Goal: Task Accomplishment & Management: Complete application form

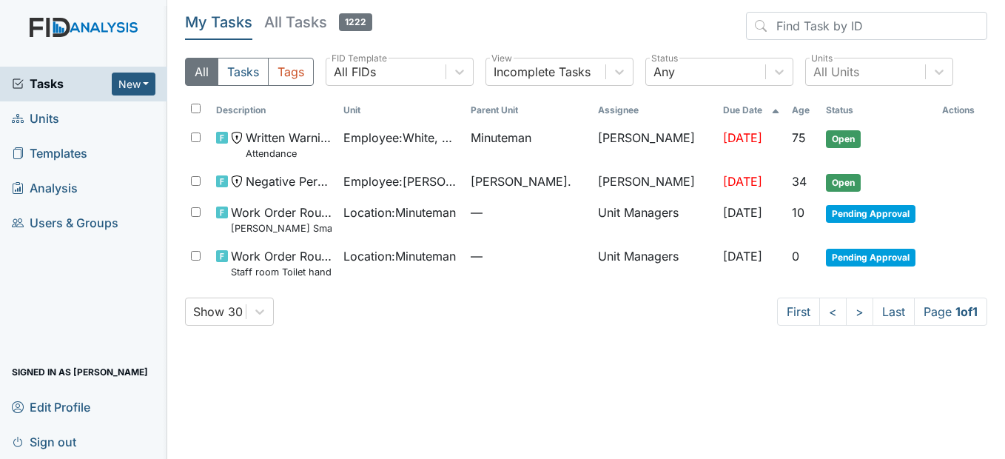
click at [34, 118] on span "Units" at bounding box center [35, 118] width 47 height 23
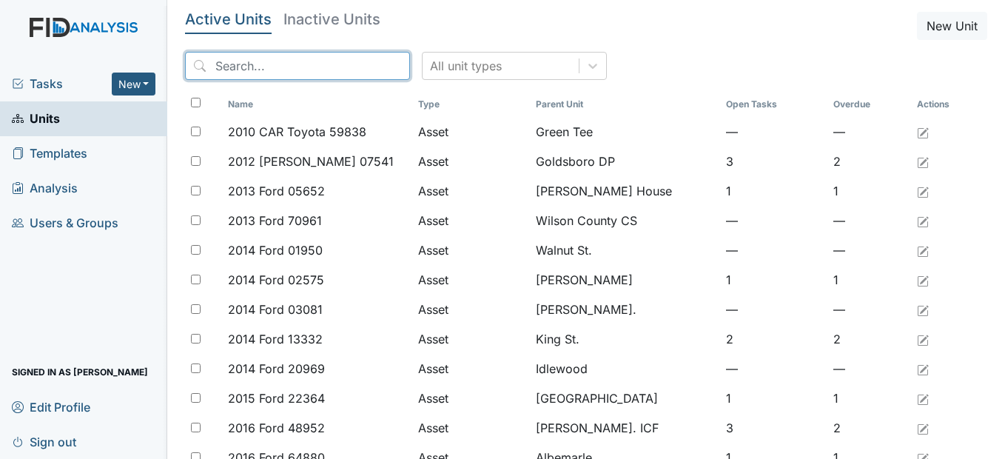
click at [243, 71] on input "search" at bounding box center [297, 66] width 225 height 28
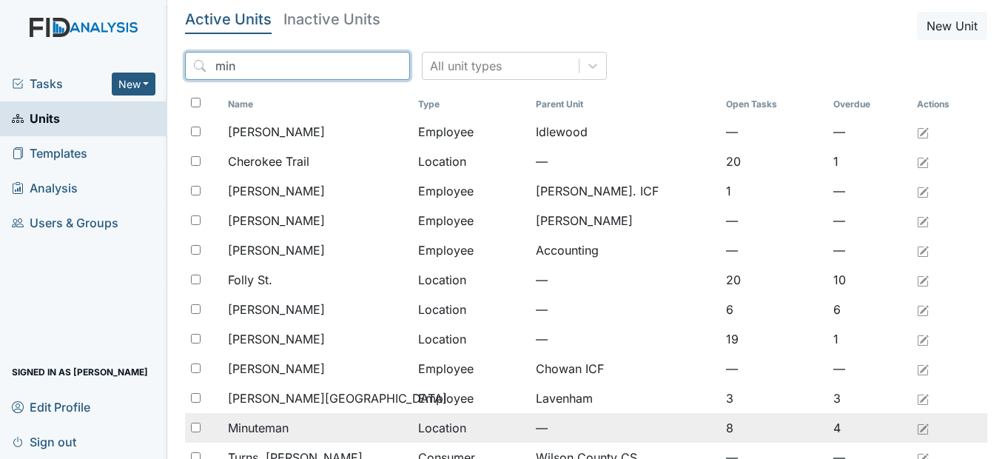
type input "min"
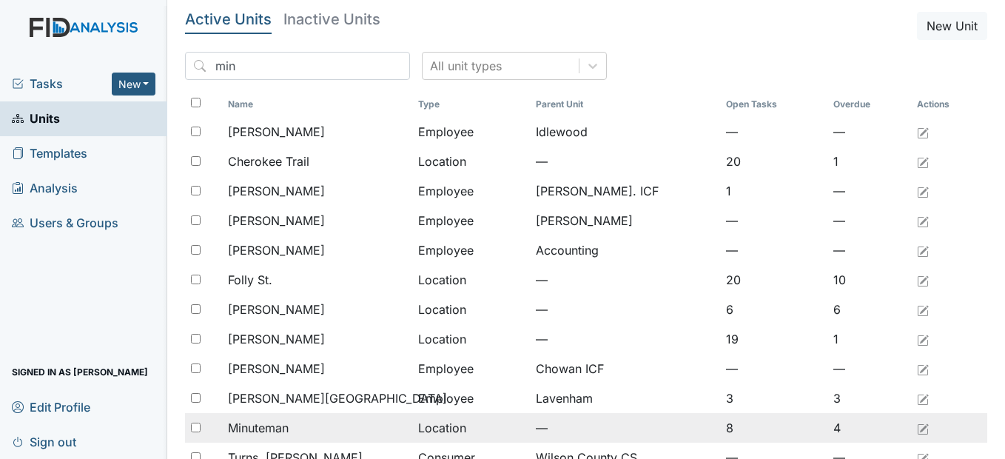
click at [280, 423] on span "Minuteman" at bounding box center [258, 428] width 61 height 18
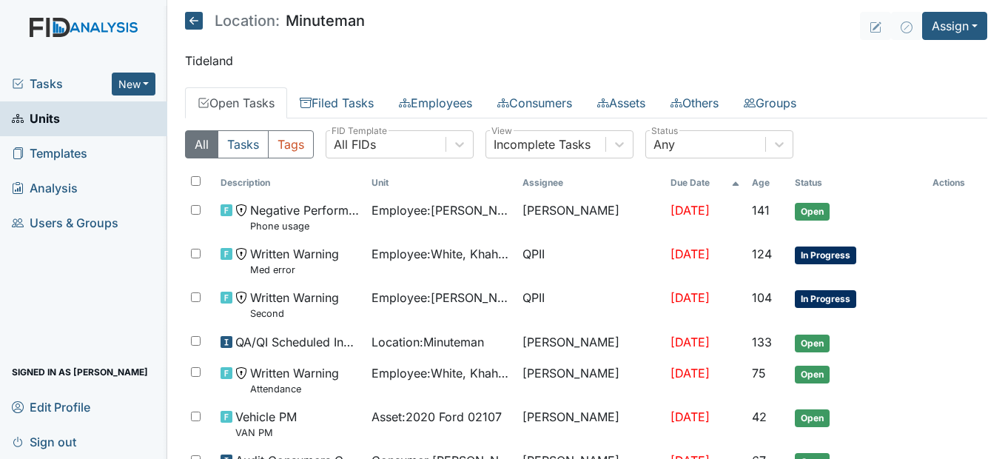
click at [37, 118] on span "Units" at bounding box center [36, 118] width 48 height 23
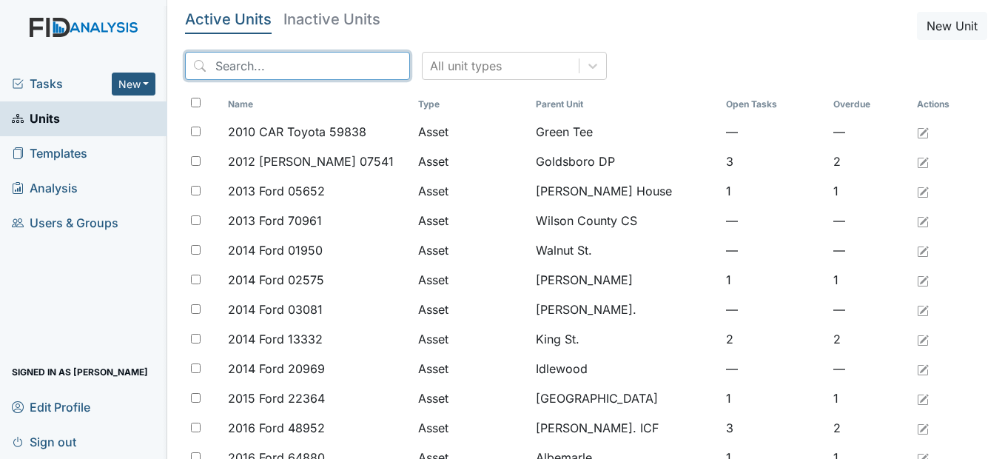
click at [306, 65] on input "search" at bounding box center [297, 66] width 225 height 28
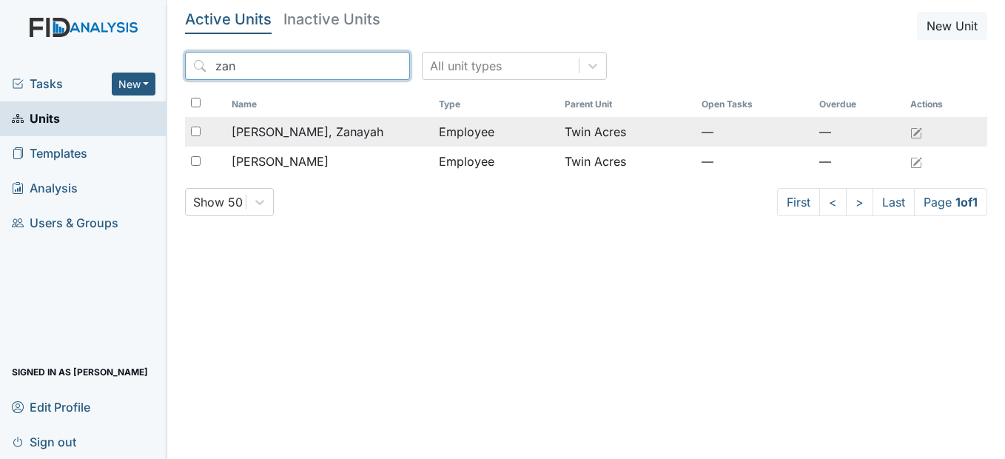
type input "zan"
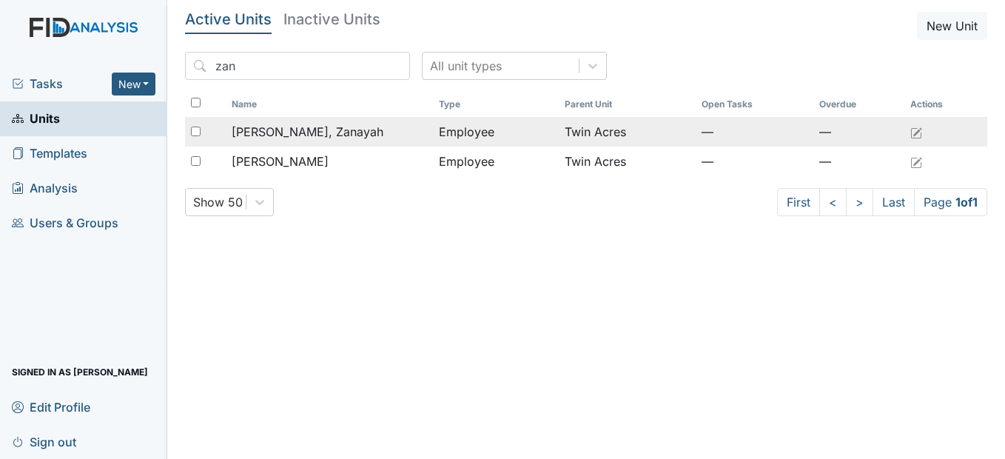
click at [338, 129] on div "Rainey, Zanayah" at bounding box center [329, 132] width 195 height 18
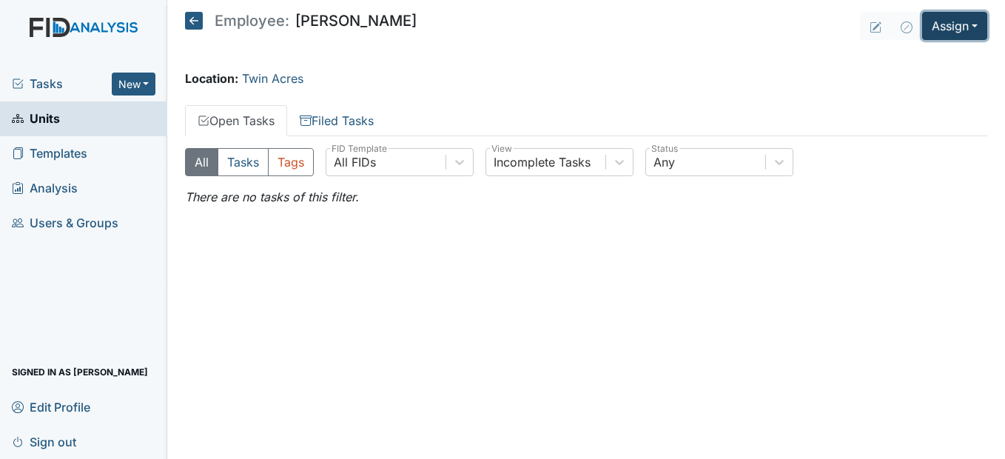
click at [967, 24] on button "Assign" at bounding box center [954, 26] width 65 height 28
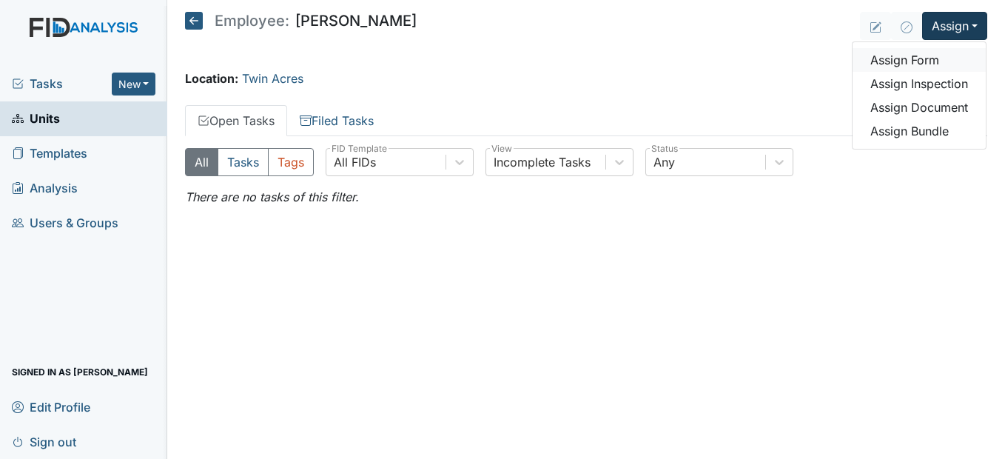
click at [917, 60] on link "Assign Form" at bounding box center [918, 60] width 133 height 24
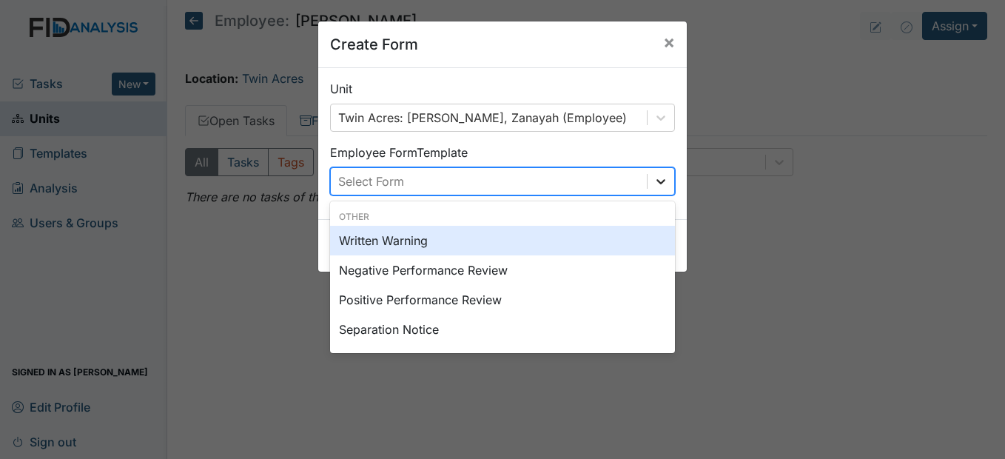
click at [647, 180] on div at bounding box center [660, 181] width 27 height 27
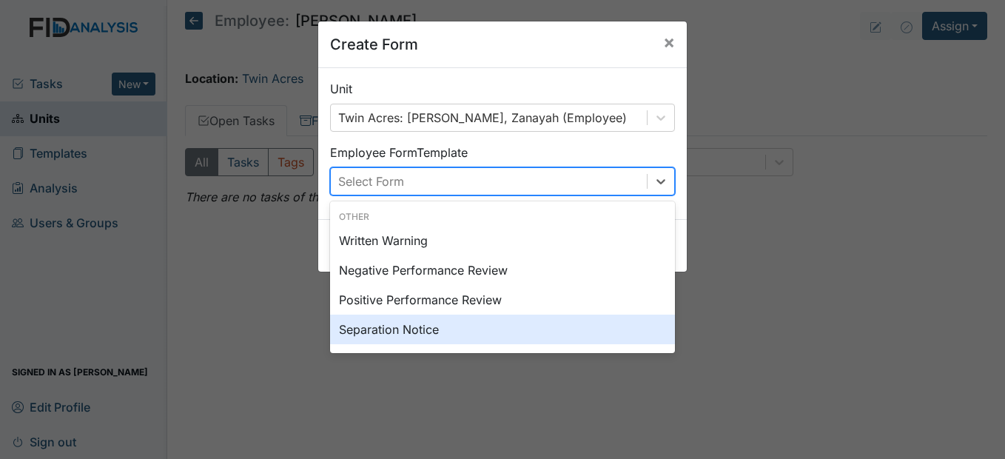
click at [381, 338] on div "Separation Notice" at bounding box center [502, 329] width 345 height 30
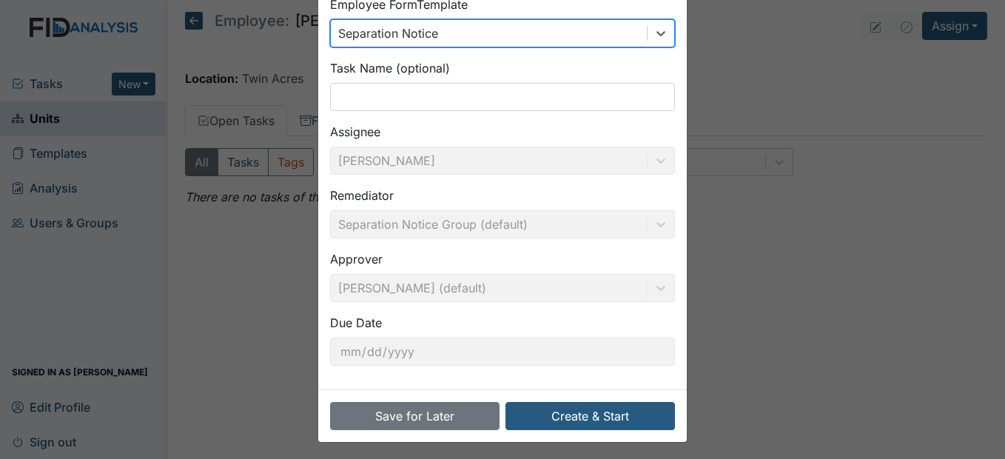
scroll to position [152, 0]
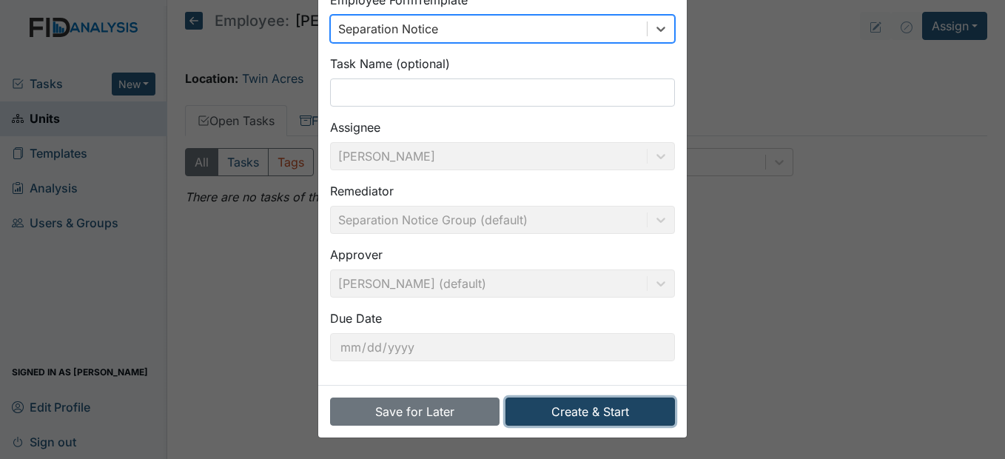
click at [609, 412] on button "Create & Start" at bounding box center [589, 411] width 169 height 28
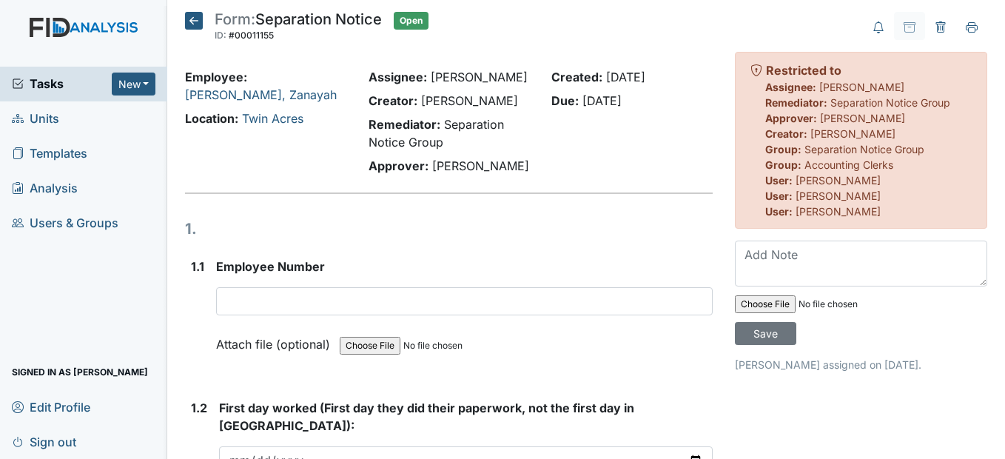
scroll to position [74, 0]
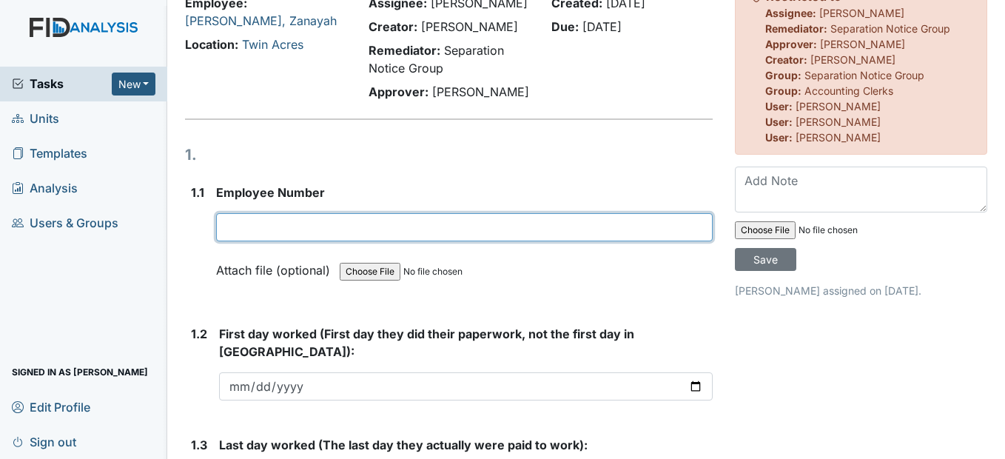
click at [286, 241] on input "text" at bounding box center [464, 227] width 496 height 28
type input "75020"
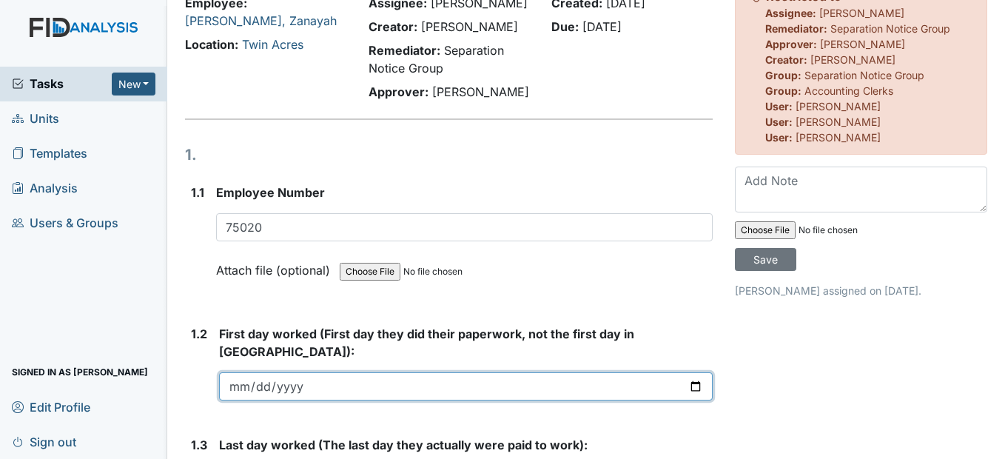
click at [242, 400] on input "date" at bounding box center [465, 386] width 493 height 28
type input "2025-02-18"
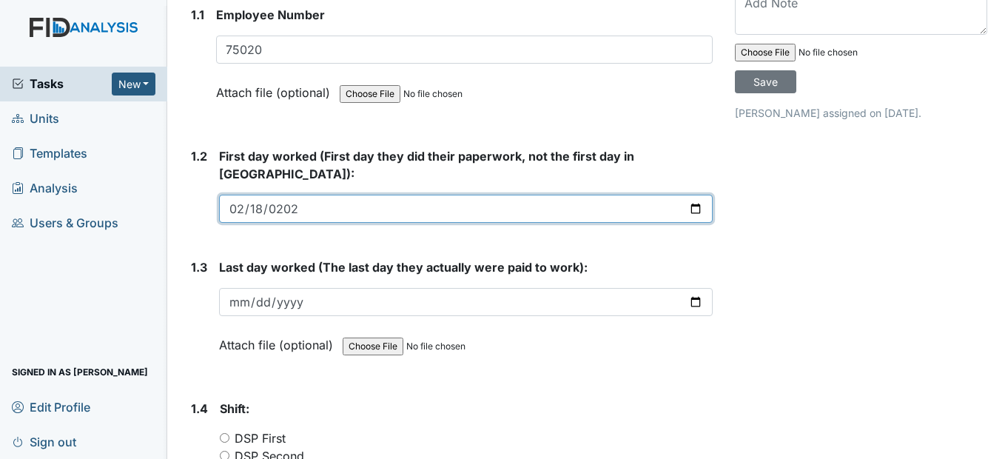
scroll to position [296, 0]
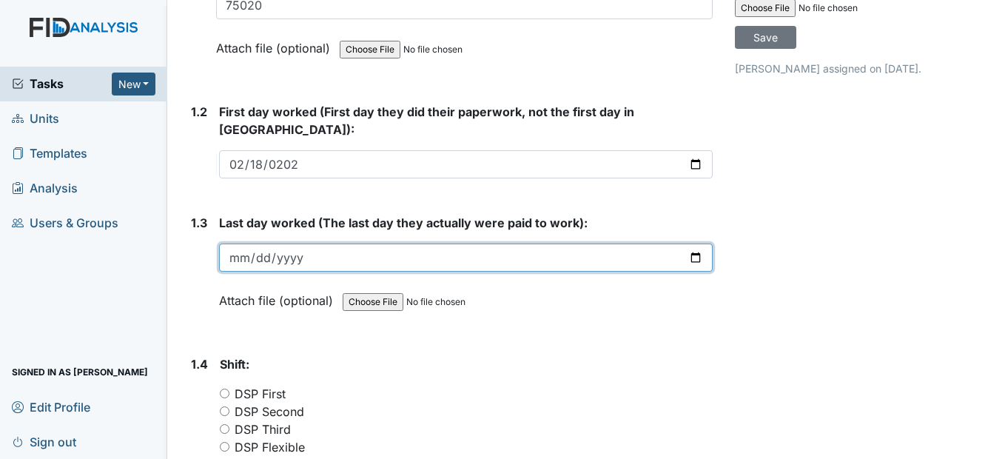
click at [256, 271] on input "date" at bounding box center [465, 257] width 493 height 28
click at [246, 271] on input "date" at bounding box center [465, 257] width 493 height 28
type input "2025-06-08"
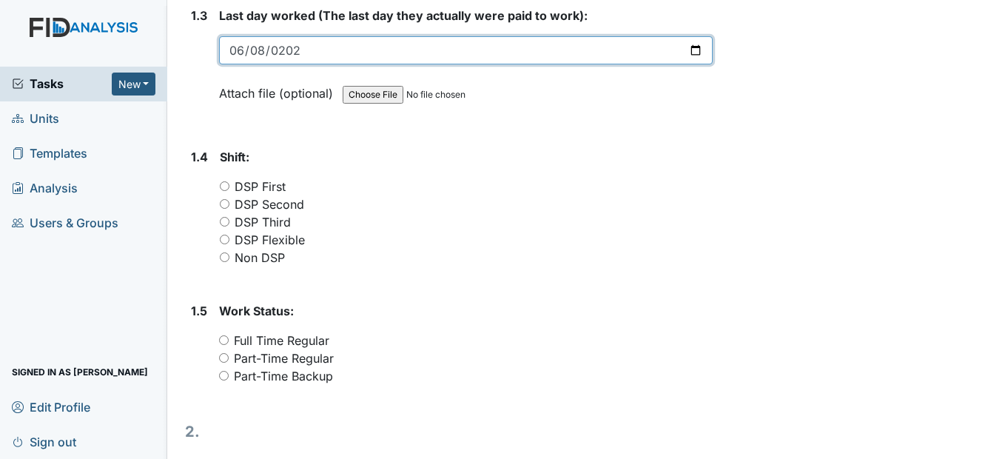
scroll to position [518, 0]
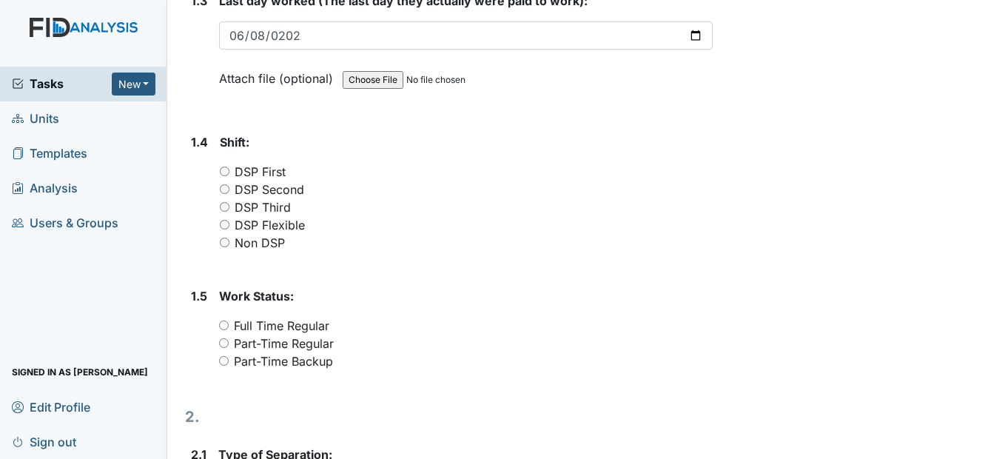
click at [224, 229] on input "DSP Flexible" at bounding box center [225, 225] width 10 height 10
radio input "true"
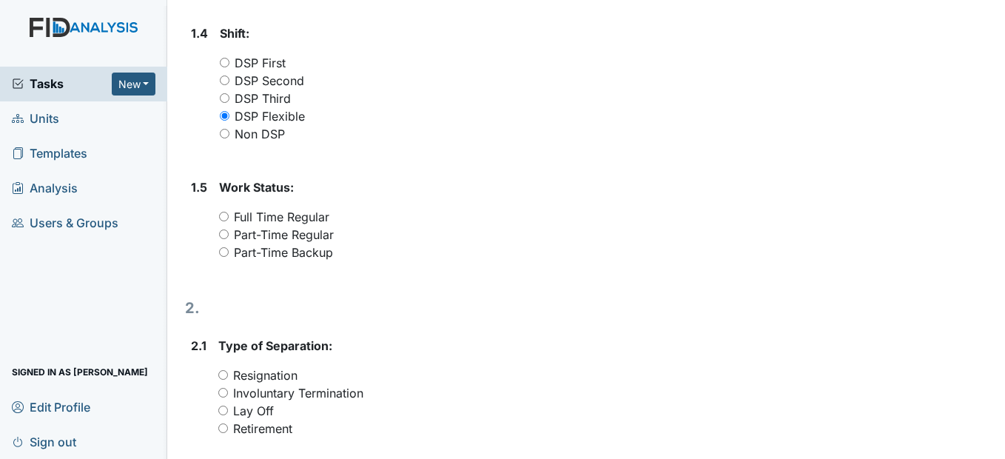
scroll to position [666, 0]
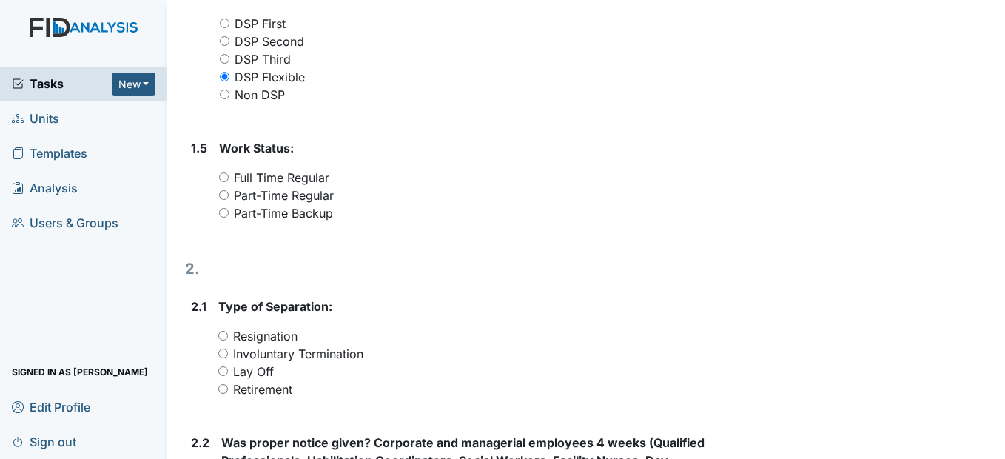
click at [225, 217] on input "Part-Time Backup" at bounding box center [224, 213] width 10 height 10
radio input "true"
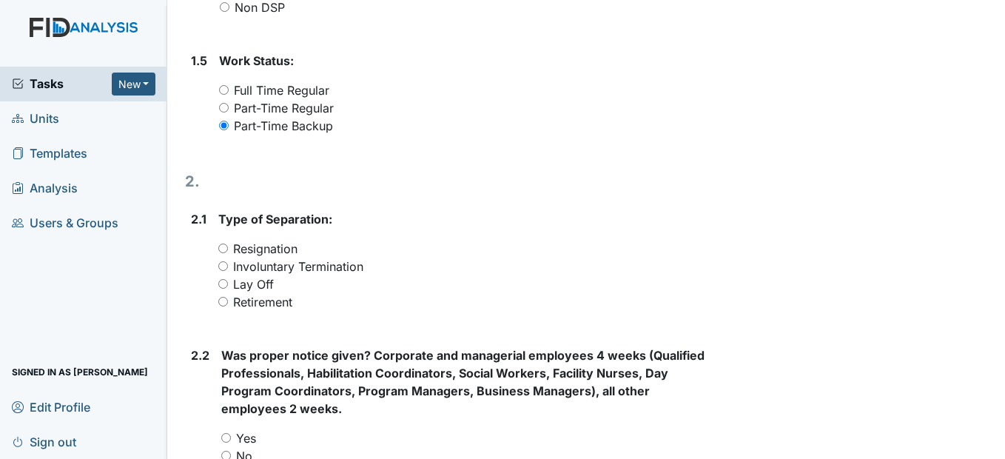
scroll to position [814, 0]
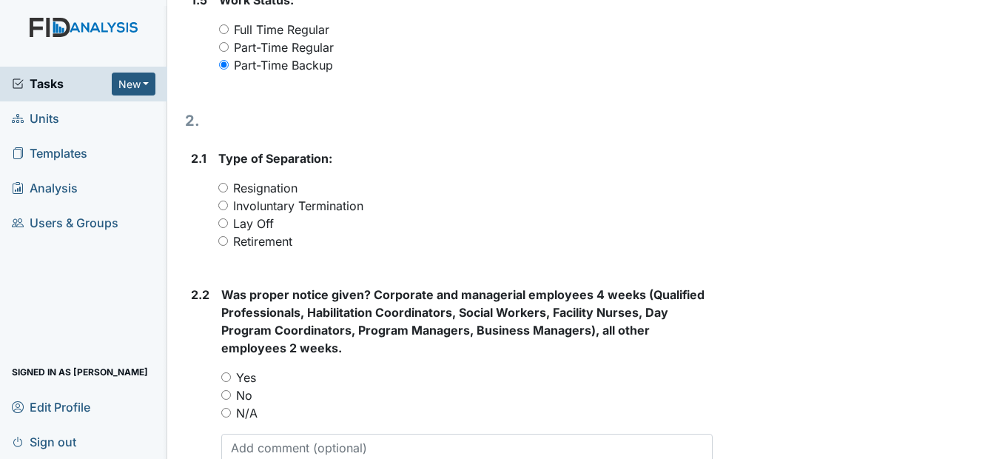
click at [223, 210] on input "Involuntary Termination" at bounding box center [223, 205] width 10 height 10
radio input "true"
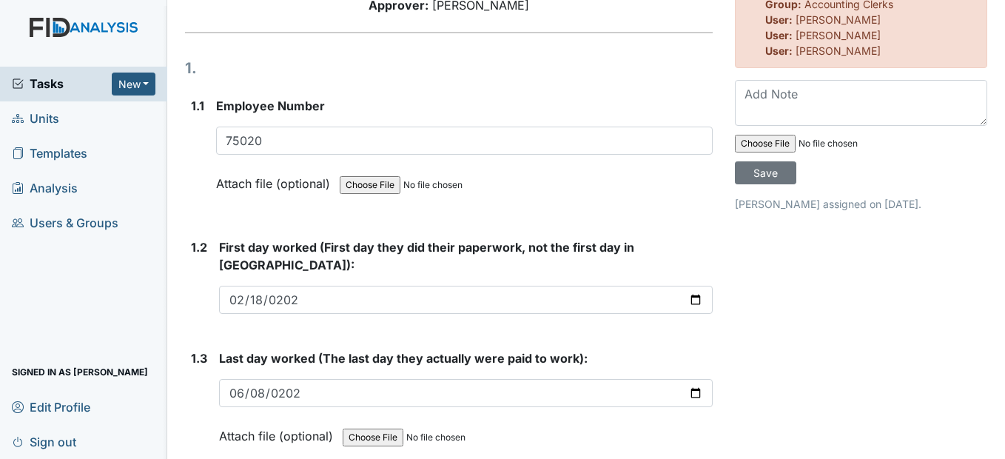
scroll to position [0, 0]
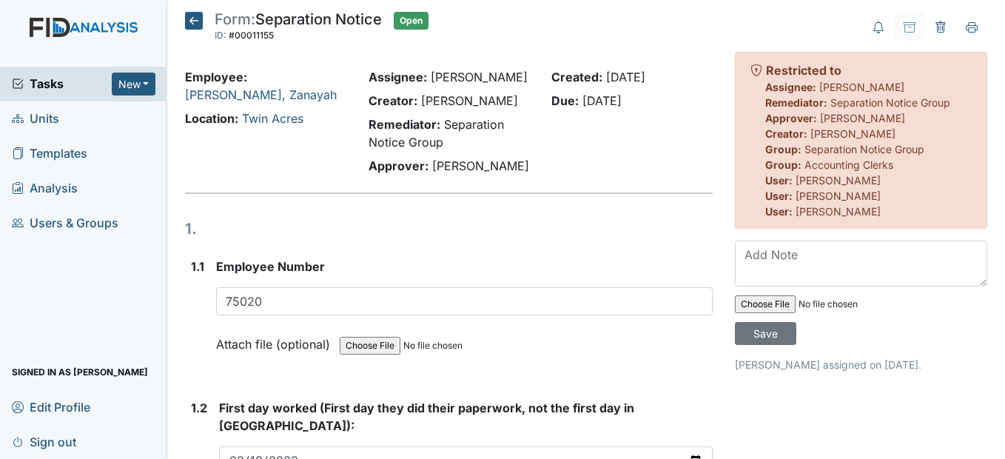
click at [192, 17] on icon at bounding box center [194, 21] width 18 height 18
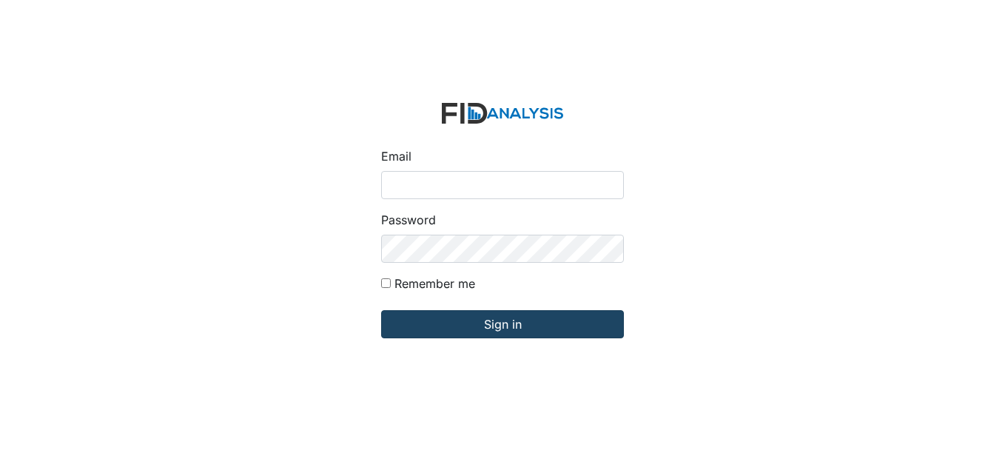
type input "[EMAIL_ADDRESS][DOMAIN_NAME]"
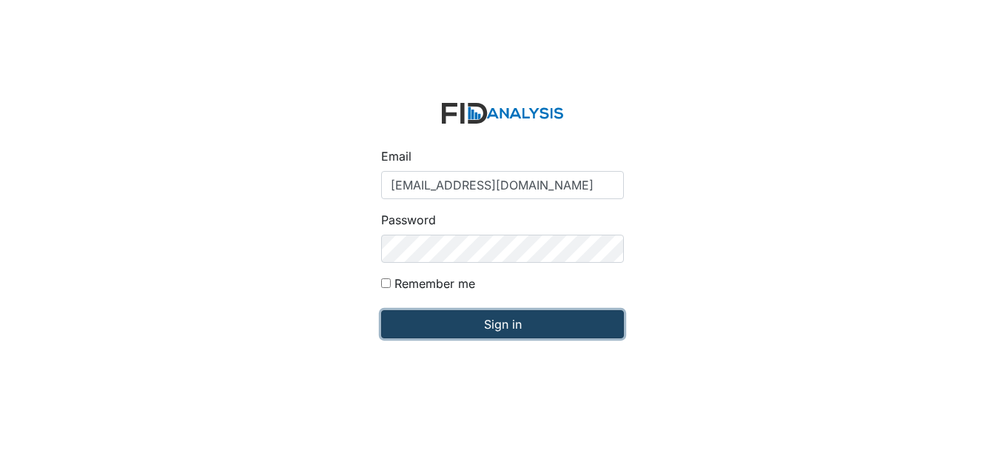
click at [530, 328] on input "Sign in" at bounding box center [502, 324] width 243 height 28
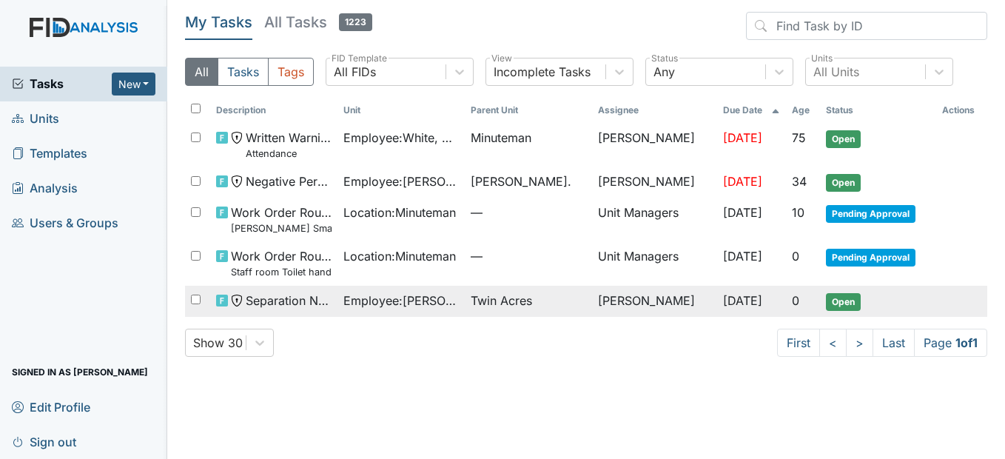
click at [504, 308] on span "Twin Acres" at bounding box center [500, 300] width 61 height 18
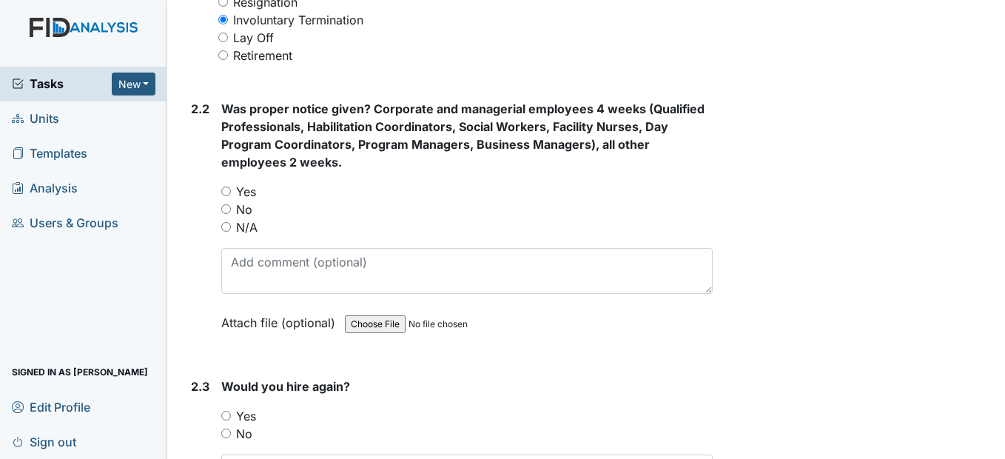
scroll to position [1036, 0]
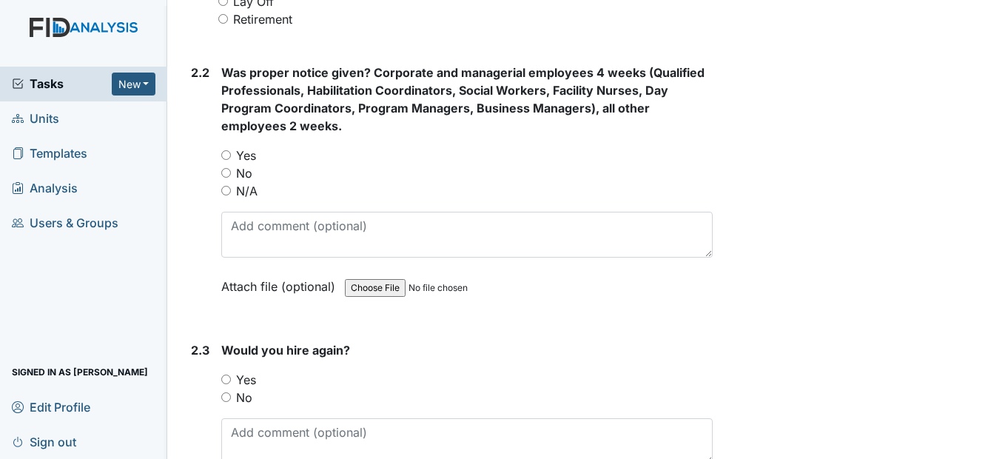
click at [228, 195] on input "N/A" at bounding box center [226, 191] width 10 height 10
radio input "true"
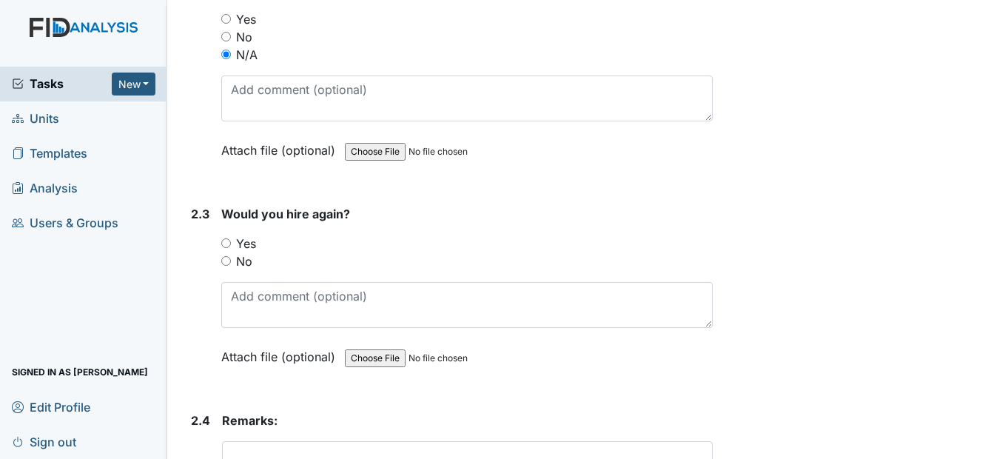
scroll to position [1184, 0]
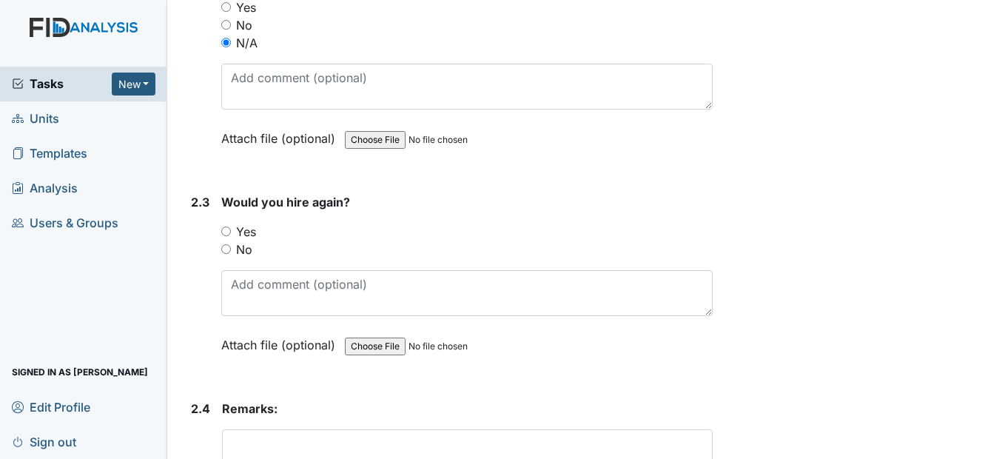
click at [228, 254] on input "No" at bounding box center [226, 249] width 10 height 10
radio input "true"
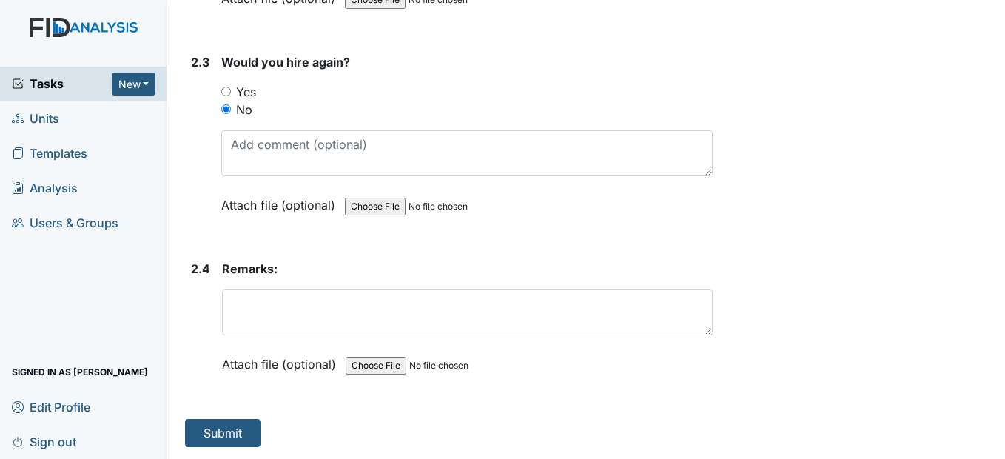
scroll to position [1341, 0]
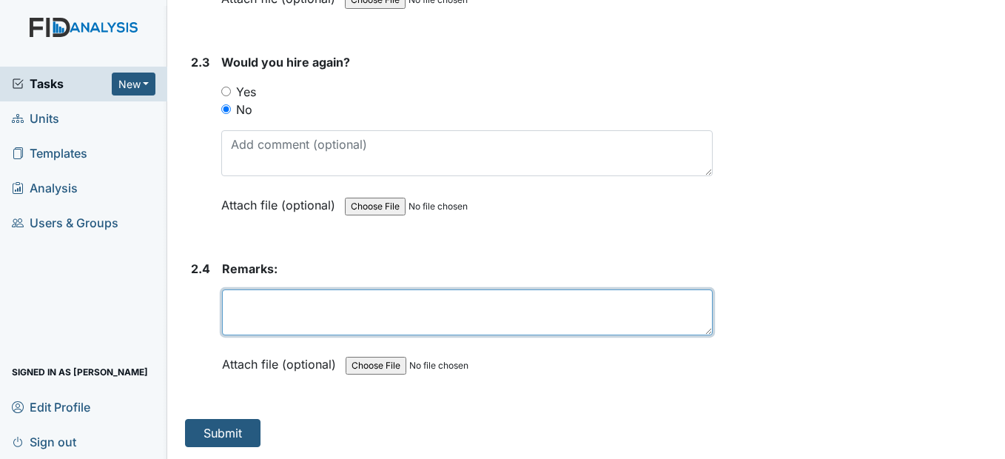
click at [270, 314] on textarea at bounding box center [467, 312] width 490 height 46
type textarea "S"
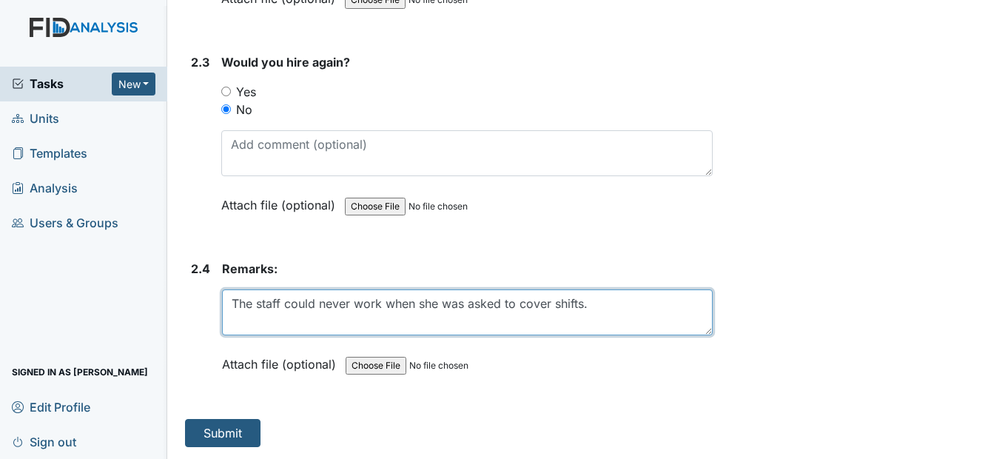
click at [598, 303] on textarea "The staff could never work when she was asked to cover shifts." at bounding box center [467, 312] width 490 height 46
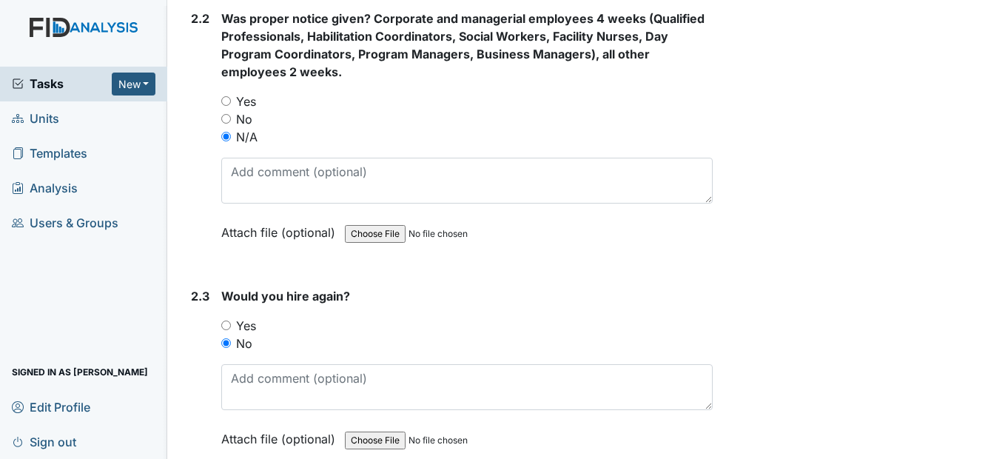
scroll to position [1045, 0]
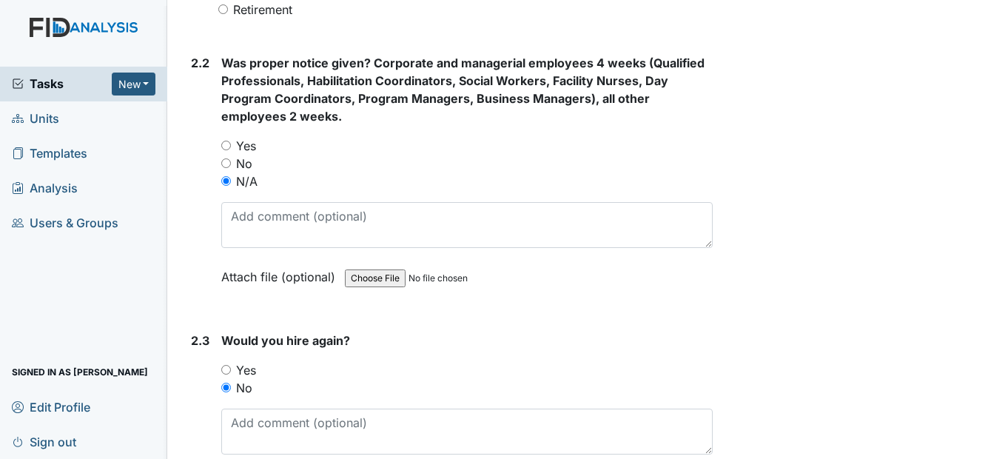
type textarea "The staff could never work when she was asked to cover shifts."
click at [230, 168] on input "No" at bounding box center [226, 163] width 10 height 10
radio input "true"
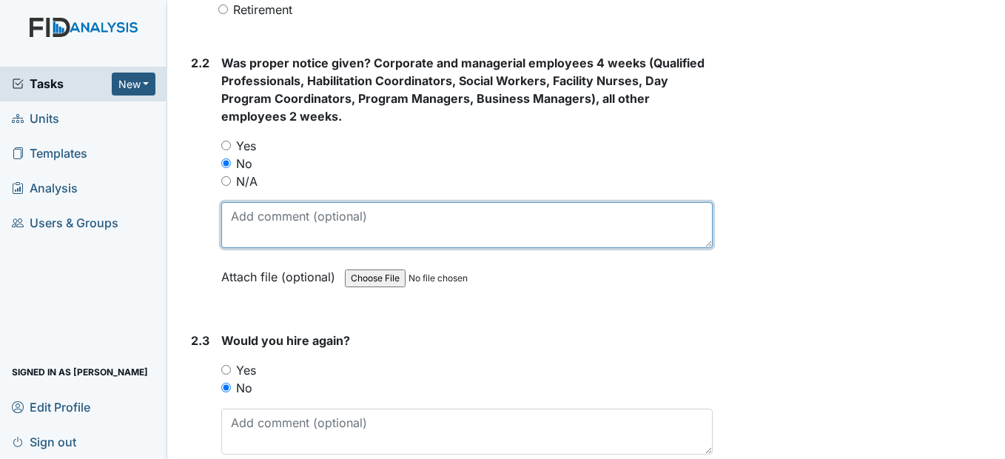
click at [240, 230] on textarea at bounding box center [466, 225] width 490 height 46
click at [249, 232] on textarea at bounding box center [466, 225] width 490 height 46
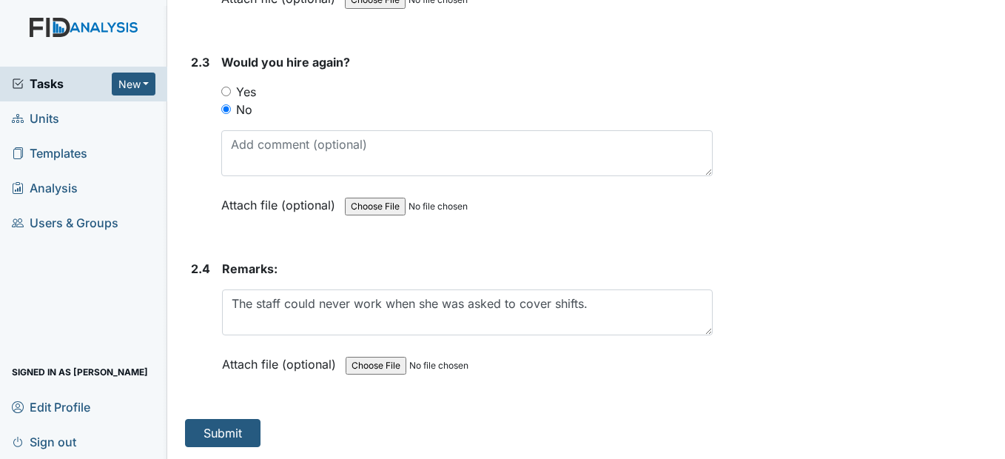
scroll to position [1341, 0]
type textarea "She has not been on the schedule since June"
click at [234, 435] on button "Submit" at bounding box center [222, 433] width 75 height 28
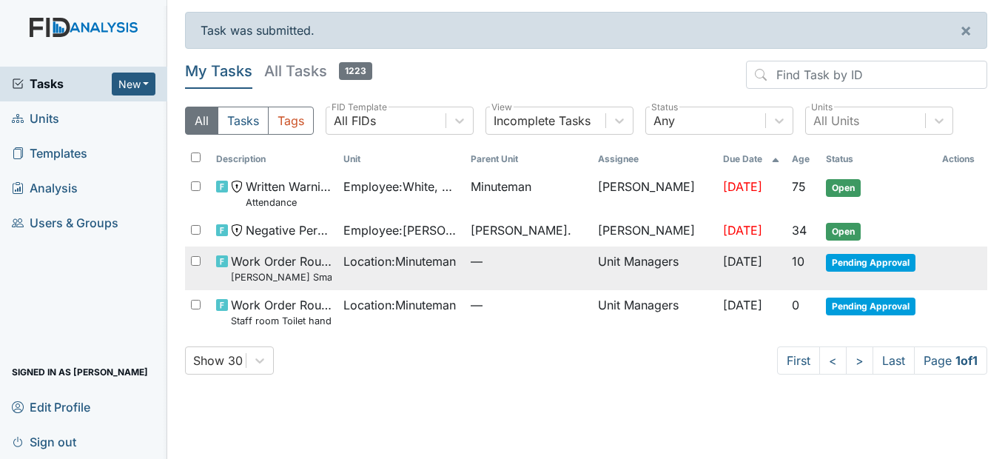
click at [540, 259] on span "—" at bounding box center [527, 261] width 115 height 18
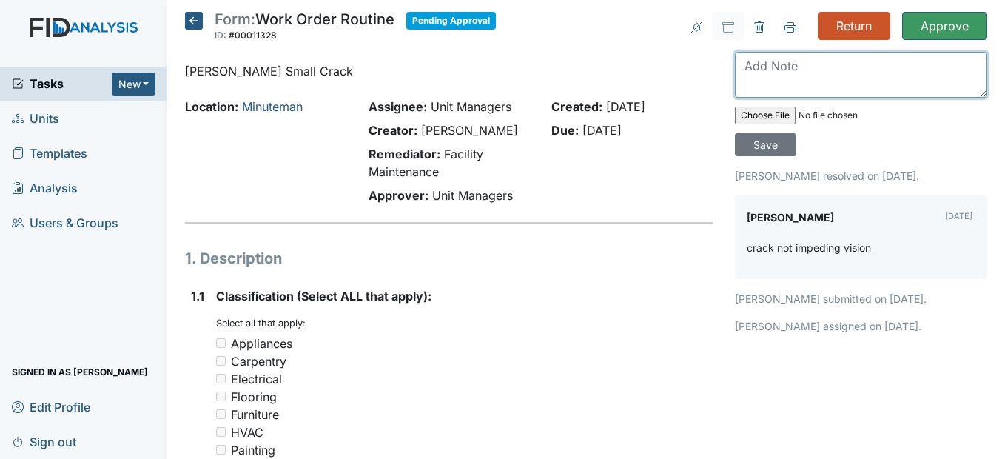
click at [750, 70] on textarea at bounding box center [861, 75] width 252 height 46
type textarea "OK"
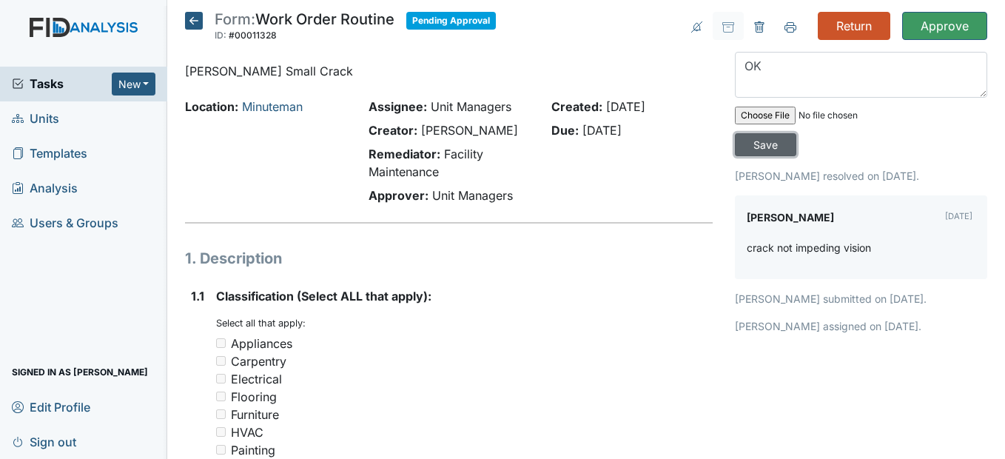
click at [774, 135] on input "Save" at bounding box center [765, 144] width 61 height 23
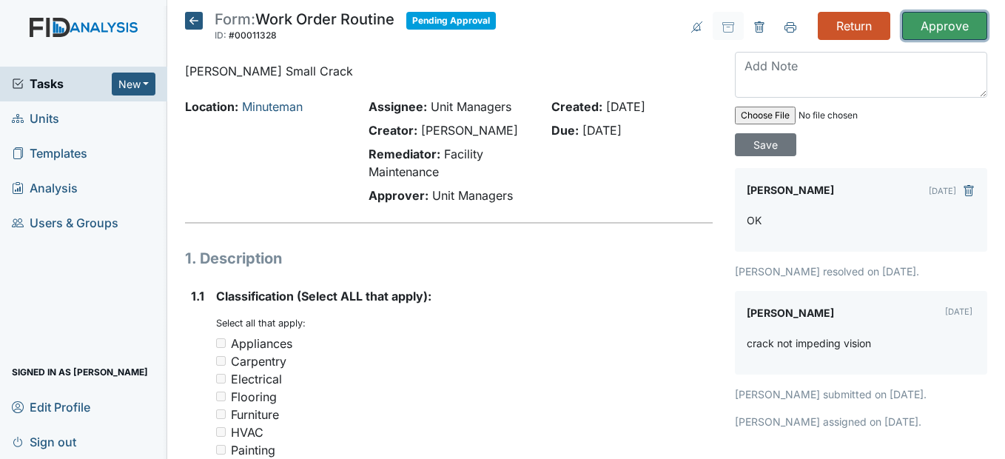
click at [945, 27] on input "Approve" at bounding box center [944, 26] width 85 height 28
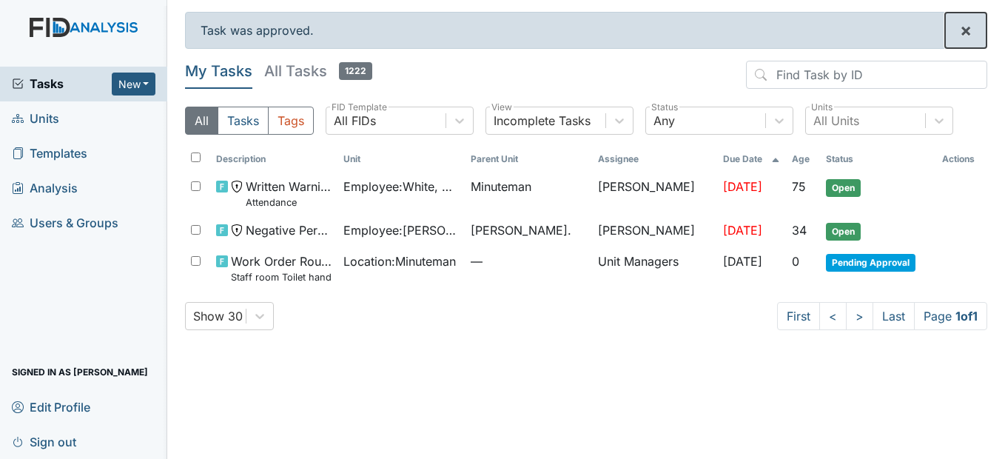
click at [965, 29] on span "×" at bounding box center [965, 29] width 12 height 21
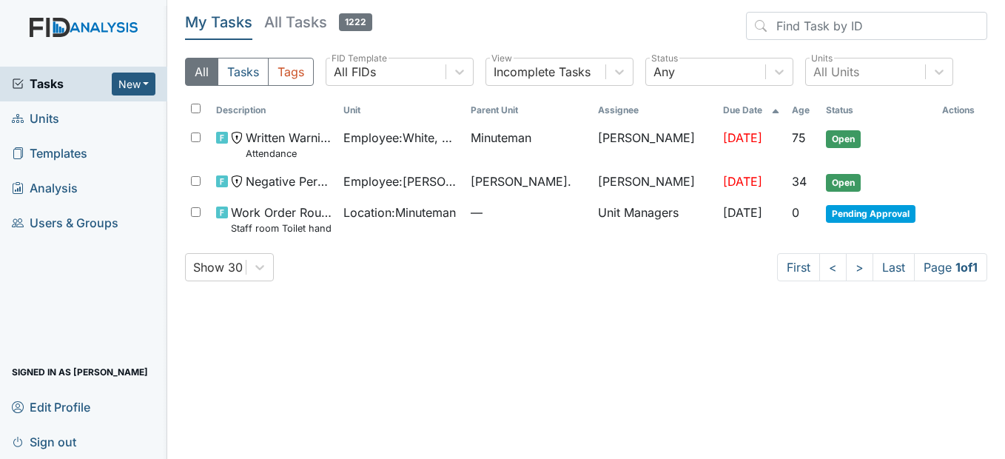
click at [61, 442] on span "Sign out" at bounding box center [44, 441] width 64 height 23
